Goal: Transaction & Acquisition: Obtain resource

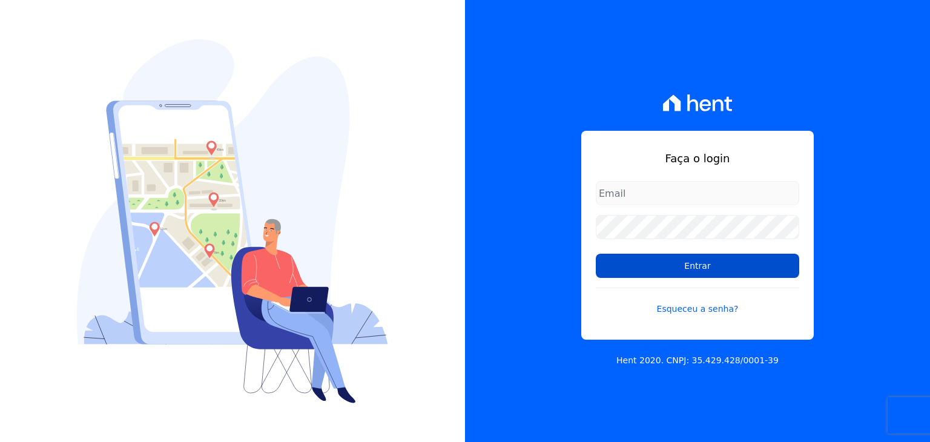
type input "marcos.real@realmarka.com.br"
click at [697, 271] on input "Entrar" at bounding box center [697, 266] width 203 height 24
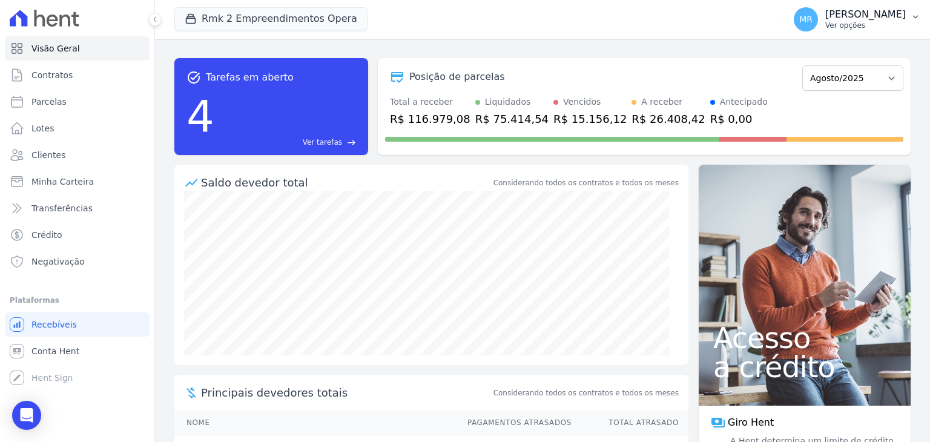
click at [871, 33] on button "MR Marcos Real Ver opções" at bounding box center [857, 19] width 146 height 34
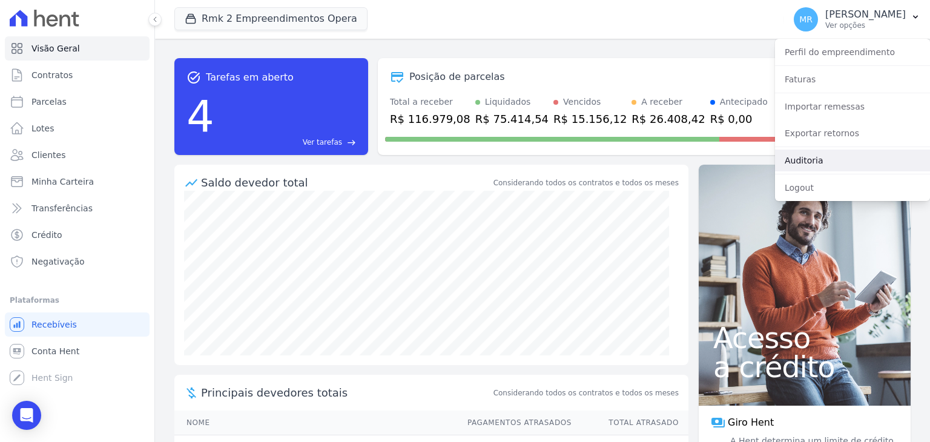
click at [852, 151] on link "Auditoria" at bounding box center [852, 160] width 155 height 22
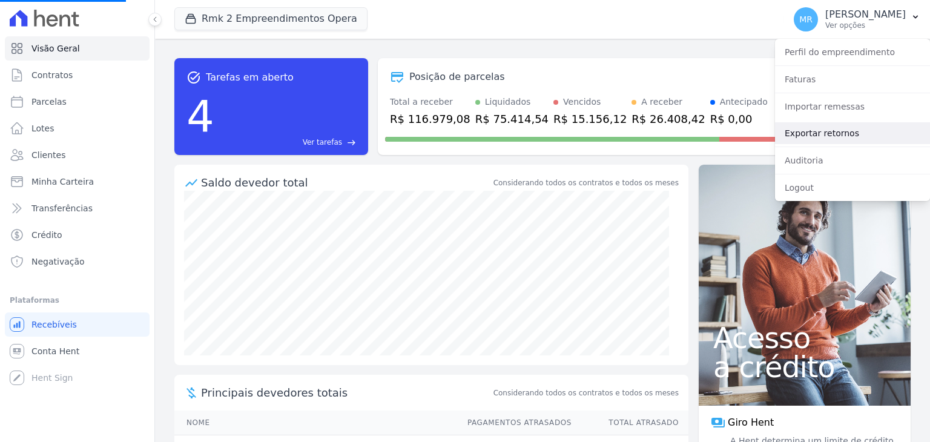
click at [854, 136] on link "Exportar retornos" at bounding box center [852, 133] width 155 height 22
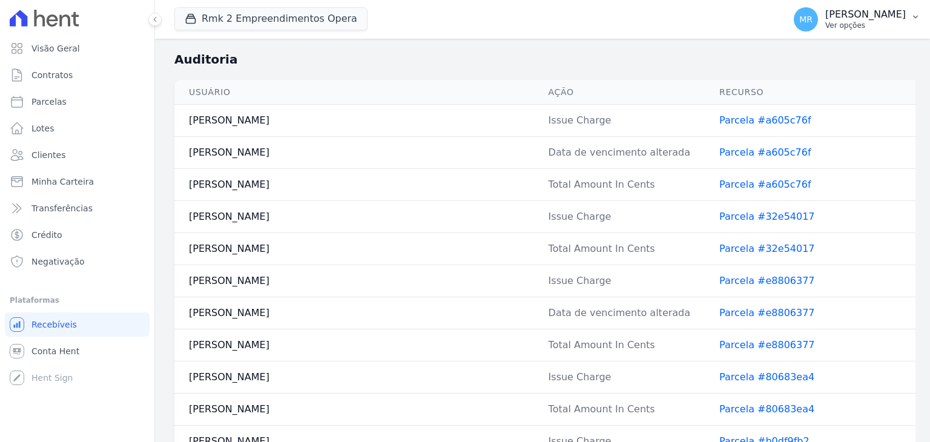
click at [870, 19] on p "[PERSON_NAME]" at bounding box center [865, 14] width 80 height 12
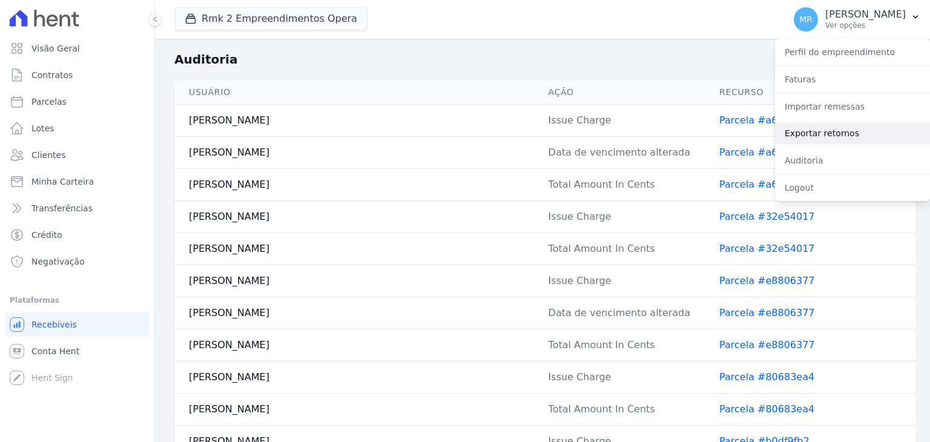
click at [864, 125] on link "Exportar retornos" at bounding box center [852, 133] width 155 height 22
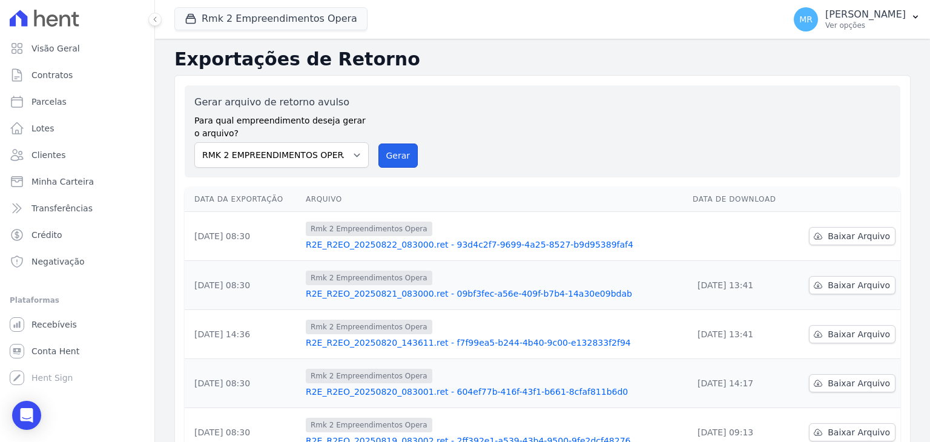
drag, startPoint x: 404, startPoint y: 158, endPoint x: 501, endPoint y: 115, distance: 106.5
click at [404, 158] on button "Gerar" at bounding box center [398, 155] width 40 height 24
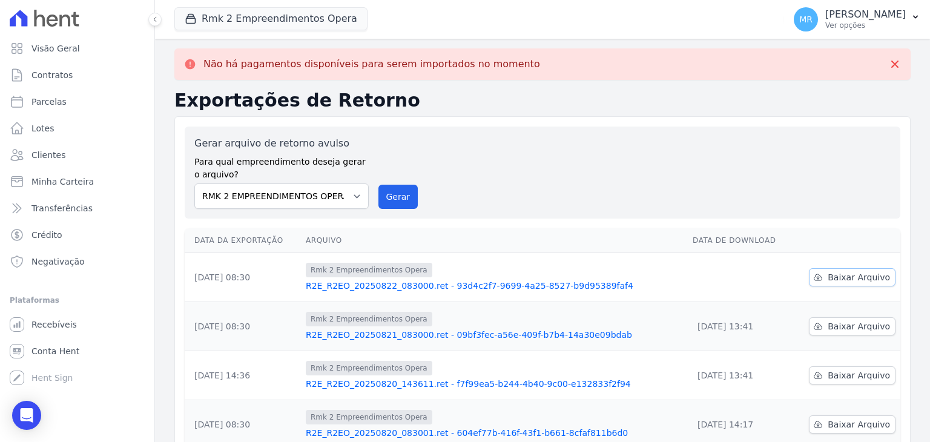
click at [846, 271] on span "Baixar Arquivo" at bounding box center [858, 277] width 62 height 12
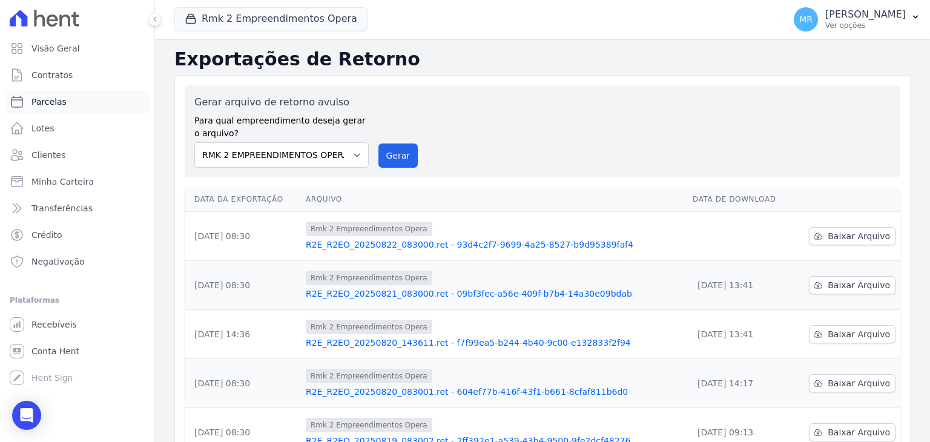
click at [77, 108] on link "Parcelas" at bounding box center [77, 102] width 145 height 24
select select
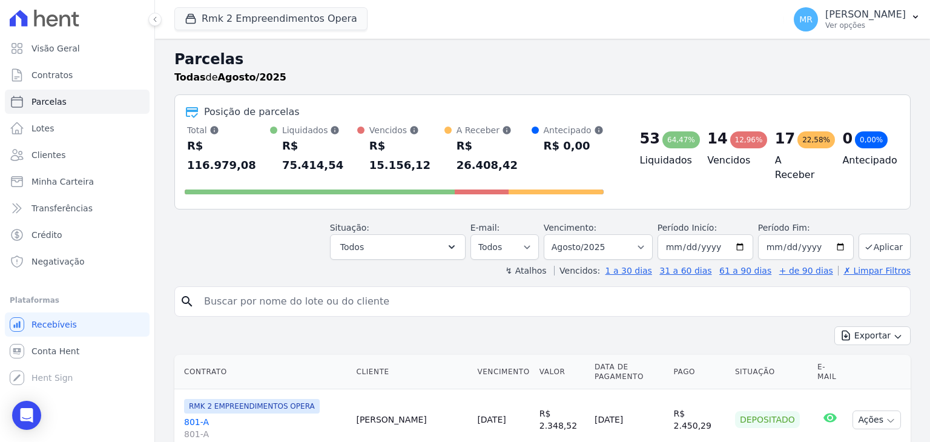
click at [414, 241] on header "Parcelas Todas de Agosto/2025 Posição de parcelas Total Soma das parcelas pagas…" at bounding box center [542, 162] width 736 height 228
click at [409, 234] on button "Todos" at bounding box center [398, 246] width 136 height 25
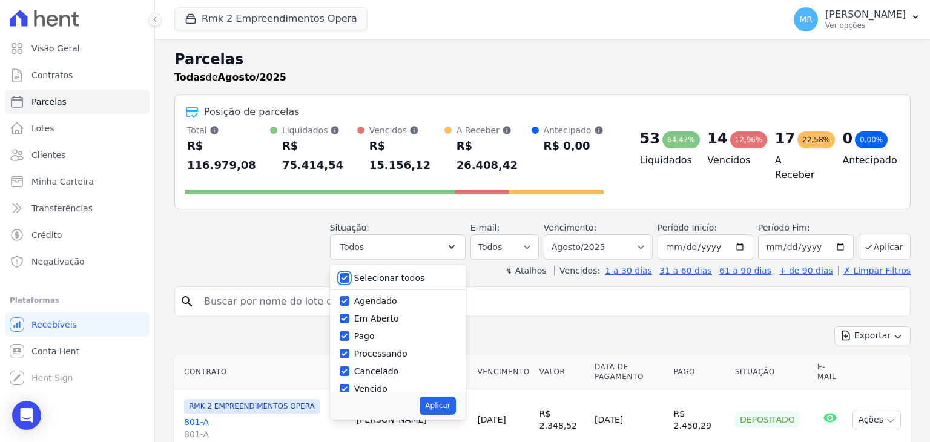
click at [349, 273] on input "Selecionar todos" at bounding box center [345, 278] width 10 height 10
checkbox input "false"
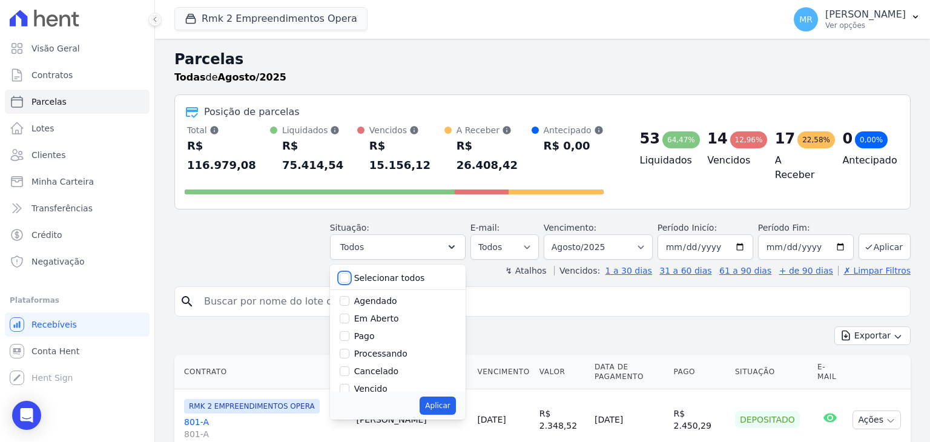
checkbox input "false"
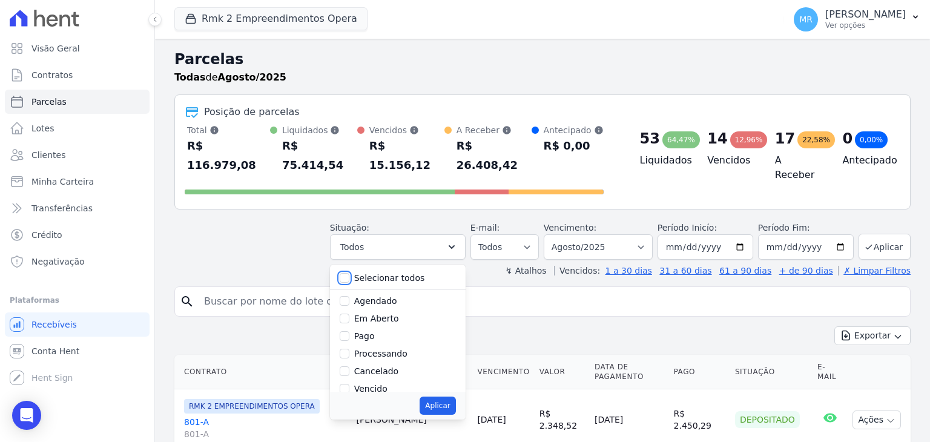
checkbox input "false"
click at [349, 331] on input "Pago" at bounding box center [345, 336] width 10 height 10
checkbox input "true"
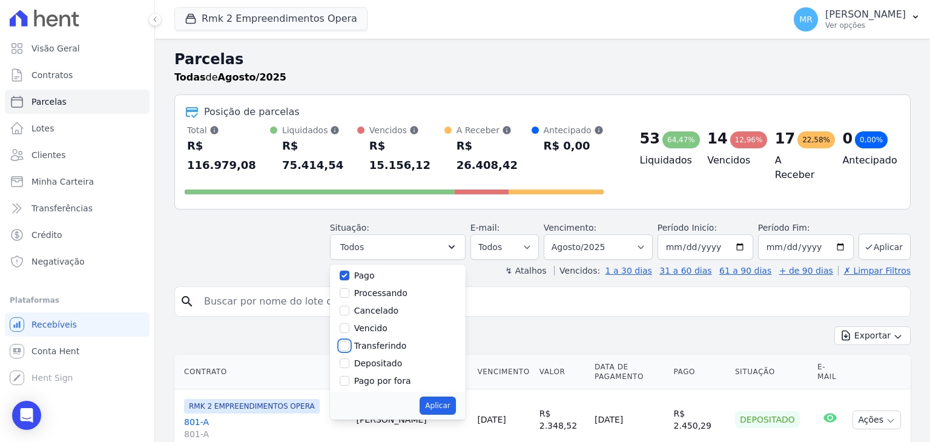
click at [349, 341] on input "Transferindo" at bounding box center [345, 346] width 10 height 10
checkbox input "true"
click at [349, 357] on div at bounding box center [345, 363] width 10 height 12
drag, startPoint x: 356, startPoint y: 339, endPoint x: 361, endPoint y: 344, distance: 7.3
click at [349, 358] on input "Depositado" at bounding box center [345, 363] width 10 height 10
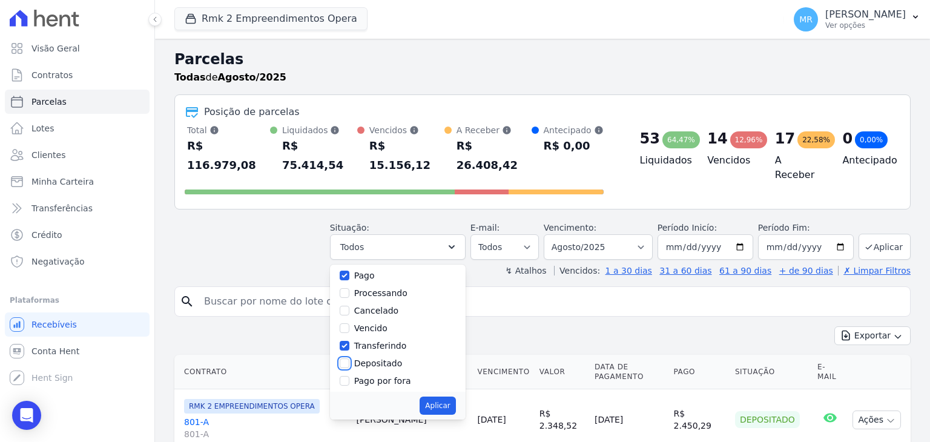
checkbox input "true"
click at [451, 396] on button "Aplicar" at bounding box center [437, 405] width 36 height 18
select select "paid"
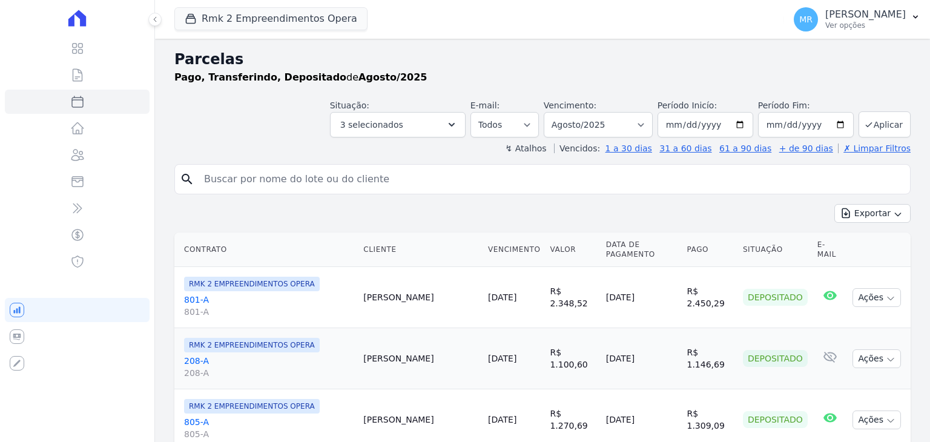
select select
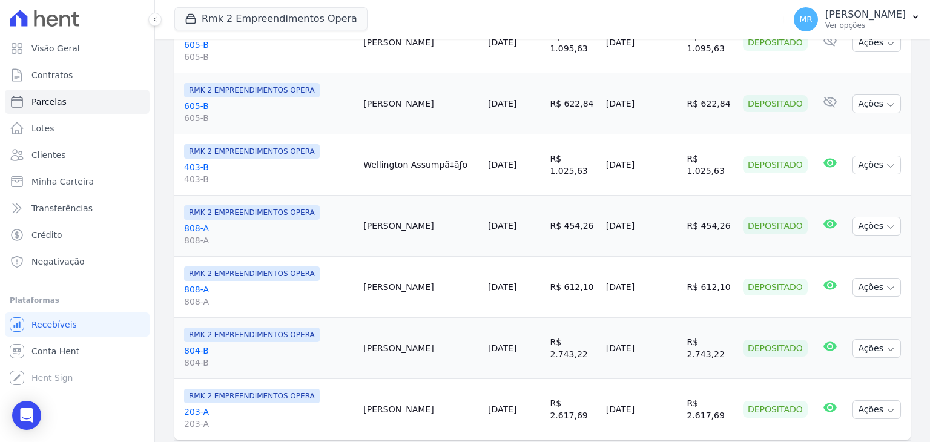
scroll to position [1392, 0]
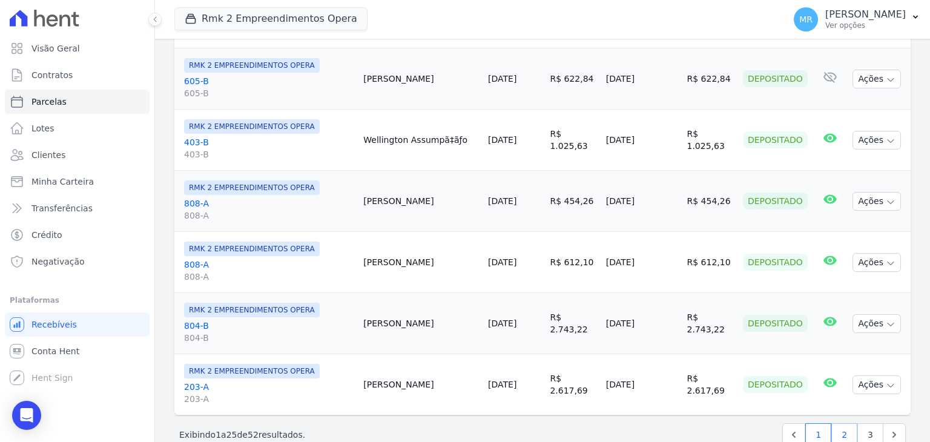
click at [831, 432] on link "2" at bounding box center [844, 434] width 26 height 23
select select
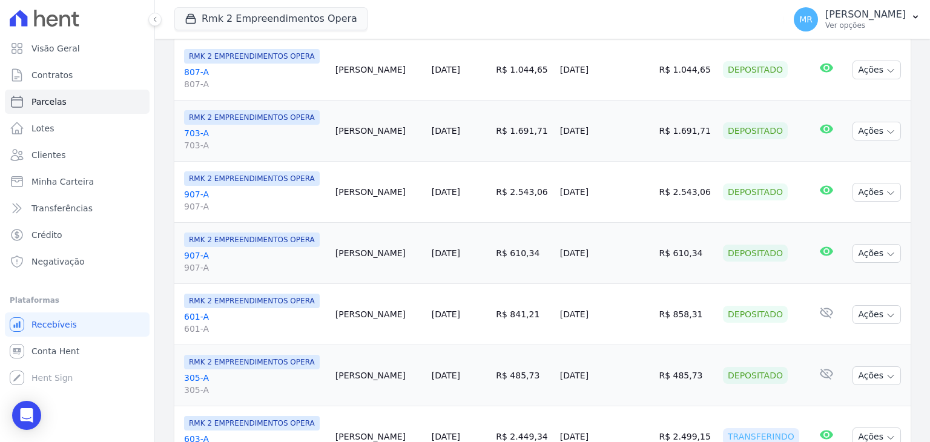
scroll to position [1332, 0]
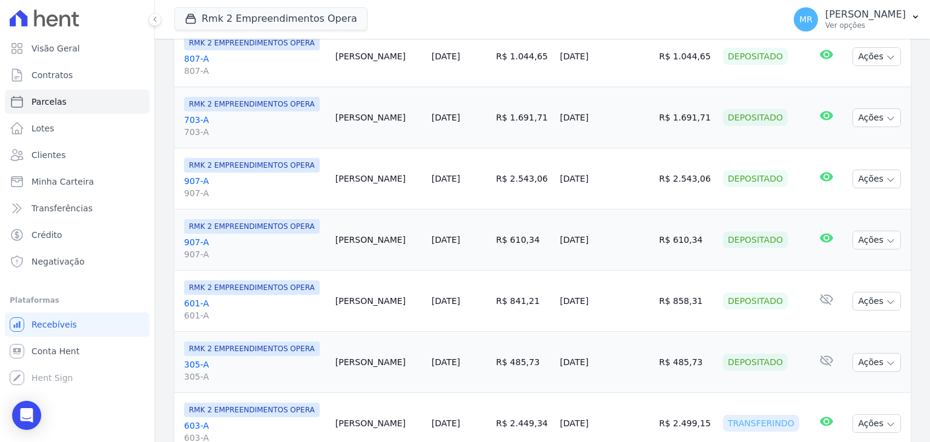
drag, startPoint x: 332, startPoint y: 297, endPoint x: 689, endPoint y: 306, distance: 357.2
click at [689, 306] on tr "RMK 2 EMPREENDIMENTOS OPERA 601-A 601-A [PERSON_NAME] [DATE] R$ 841,21 [DATE] R…" at bounding box center [542, 301] width 736 height 61
copy tr "[PERSON_NAME] [DATE] R$ 841,21 [DATE] R$ 858,31"
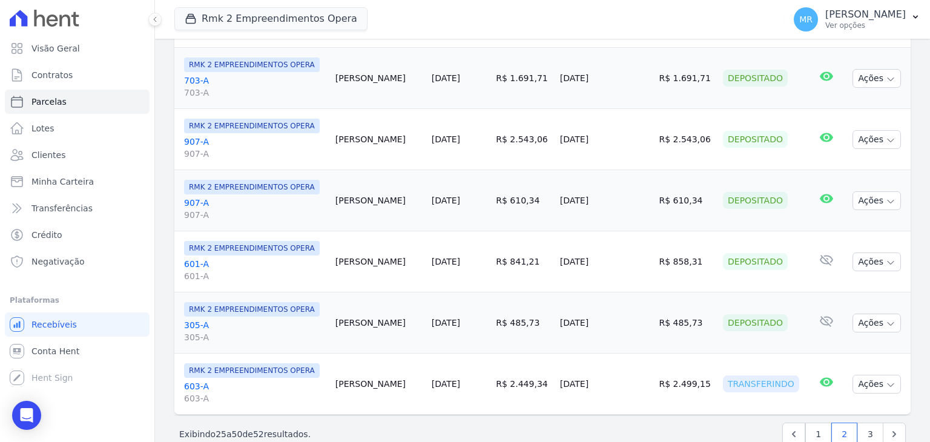
scroll to position [1392, 0]
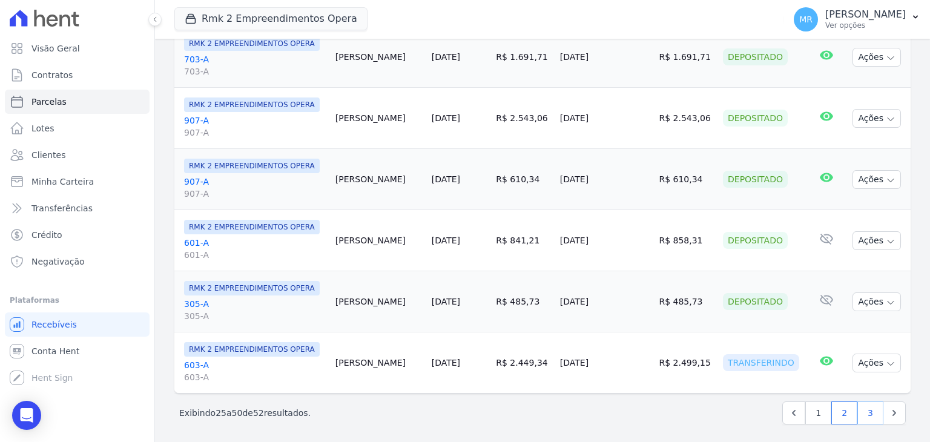
click at [857, 412] on link "3" at bounding box center [870, 412] width 26 height 23
select select
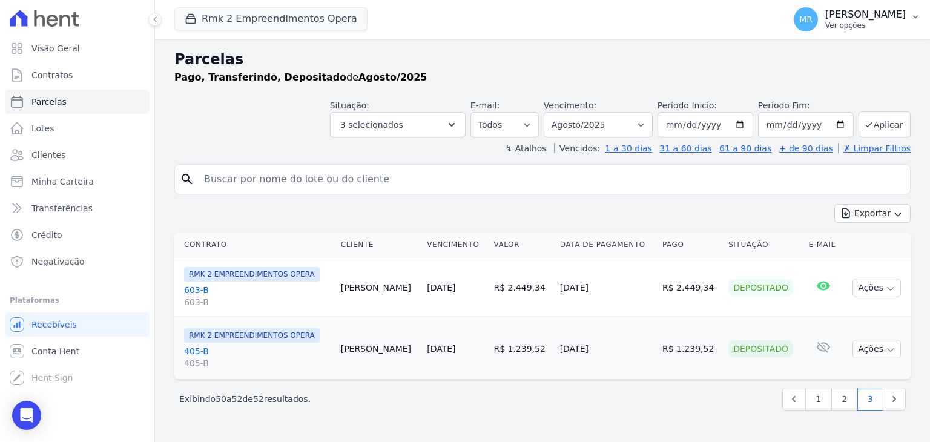
click at [865, 15] on p "[PERSON_NAME]" at bounding box center [865, 14] width 80 height 12
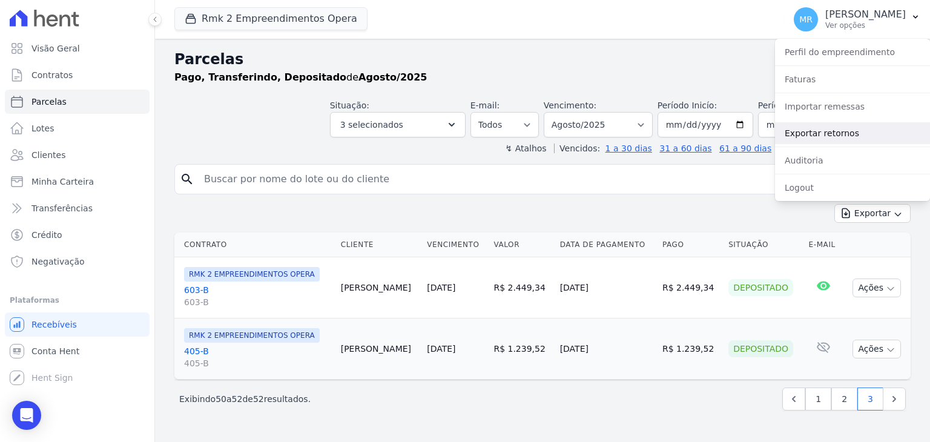
click at [858, 128] on link "Exportar retornos" at bounding box center [852, 133] width 155 height 22
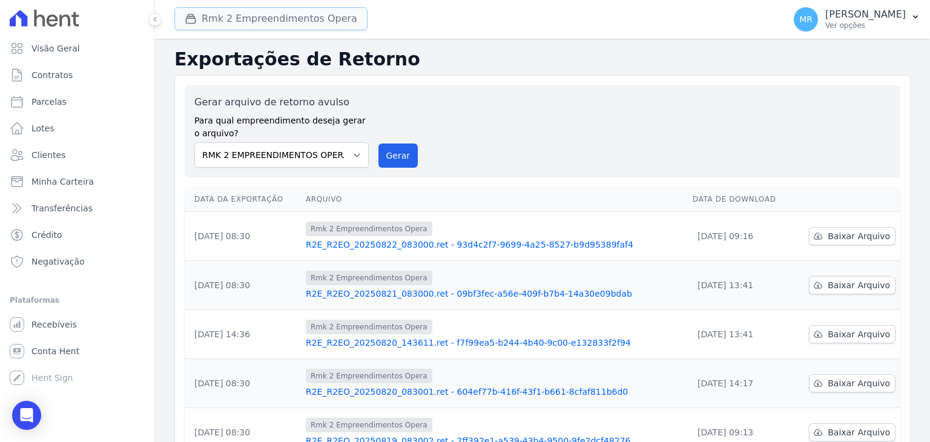
click at [289, 13] on button "Rmk 2 Empreendimentos Opera" at bounding box center [270, 18] width 193 height 23
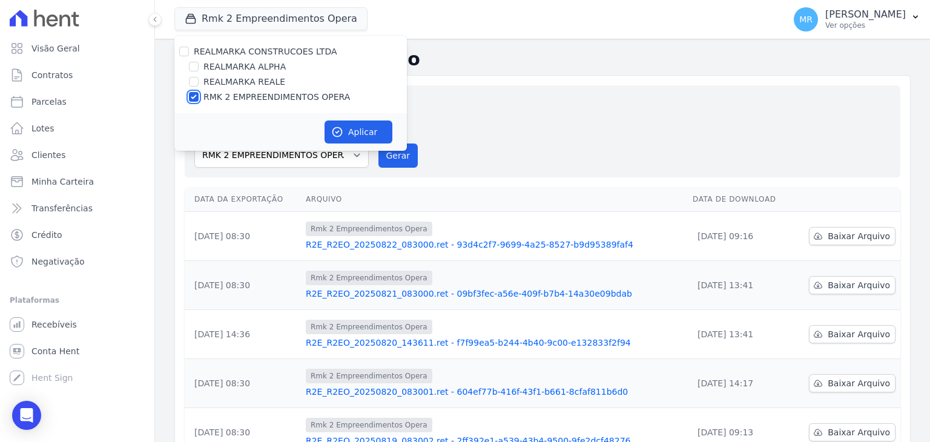
click at [193, 95] on input "RMK 2 EMPREENDIMENTOS OPERA" at bounding box center [194, 97] width 10 height 10
checkbox input "false"
click at [193, 82] on input "REALMARKA REALE" at bounding box center [194, 82] width 10 height 10
checkbox input "true"
click at [341, 126] on icon "button" at bounding box center [337, 132] width 12 height 12
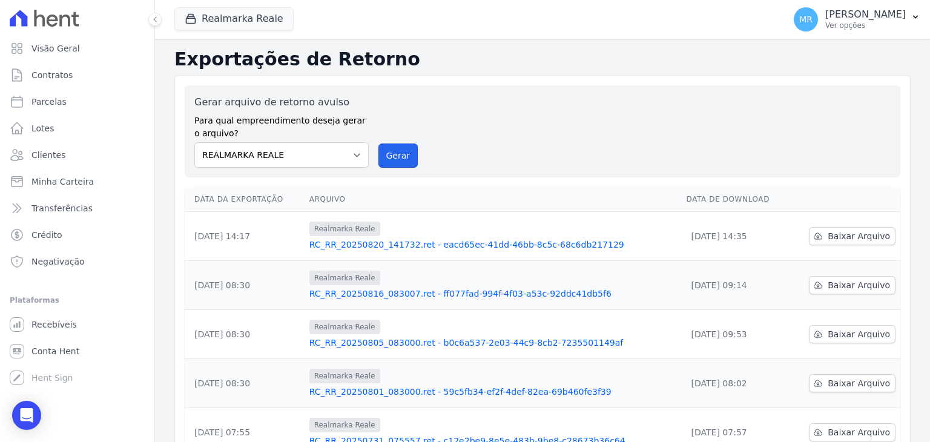
drag, startPoint x: 402, startPoint y: 156, endPoint x: 506, endPoint y: 113, distance: 112.1
click at [402, 156] on button "Gerar" at bounding box center [398, 155] width 40 height 24
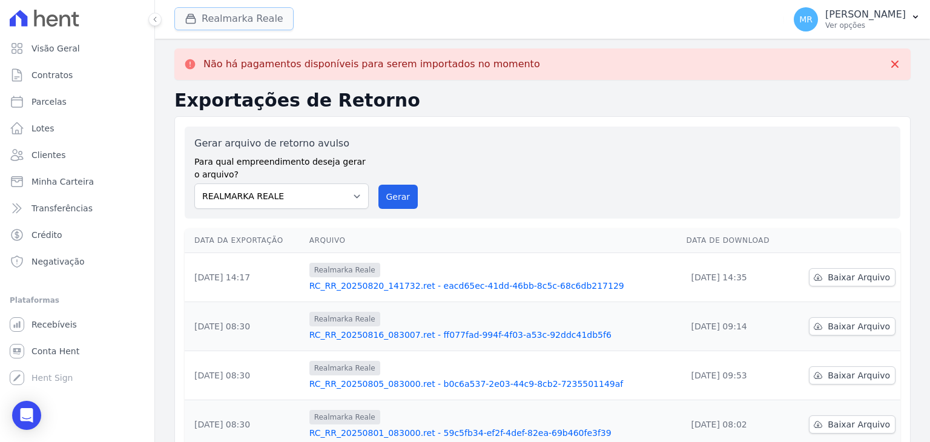
click at [245, 22] on button "Realmarka Reale" at bounding box center [233, 18] width 119 height 23
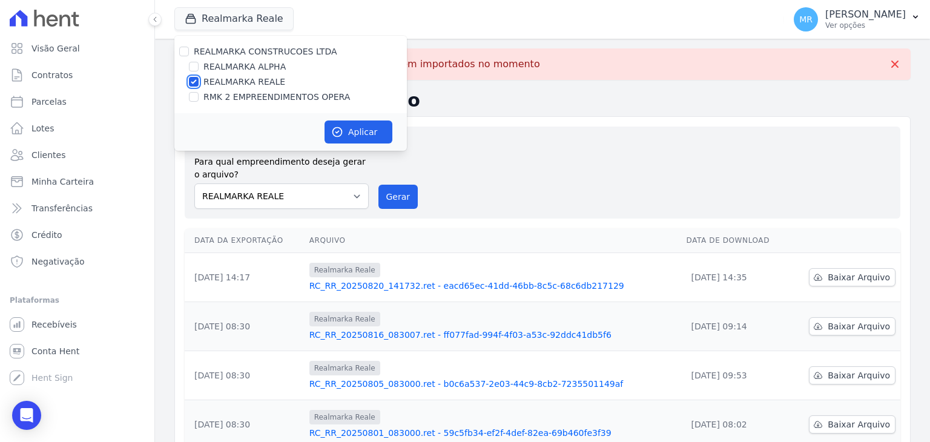
click at [194, 79] on input "REALMARKA REALE" at bounding box center [194, 82] width 10 height 10
checkbox input "false"
click at [189, 61] on div at bounding box center [194, 67] width 10 height 12
click at [194, 65] on input "REALMARKA ALPHA" at bounding box center [194, 67] width 10 height 10
checkbox input "true"
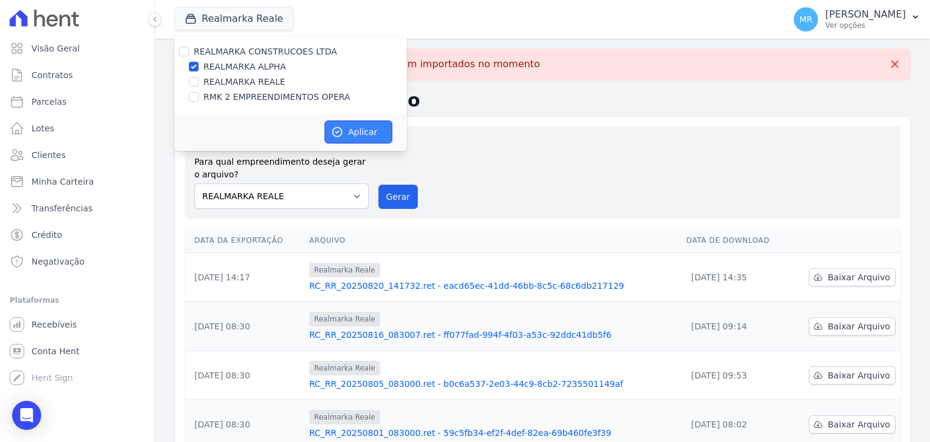
click at [332, 126] on icon "button" at bounding box center [337, 132] width 12 height 12
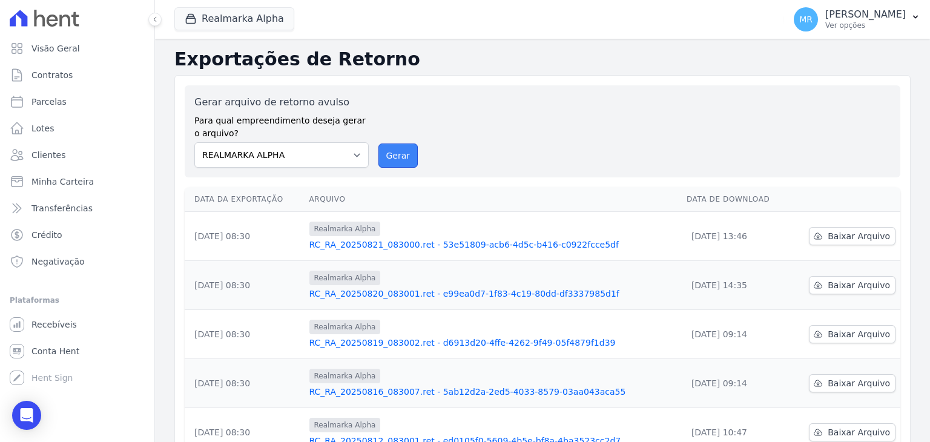
click at [398, 160] on button "Gerar" at bounding box center [398, 155] width 40 height 24
